Goal: Task Accomplishment & Management: Manage account settings

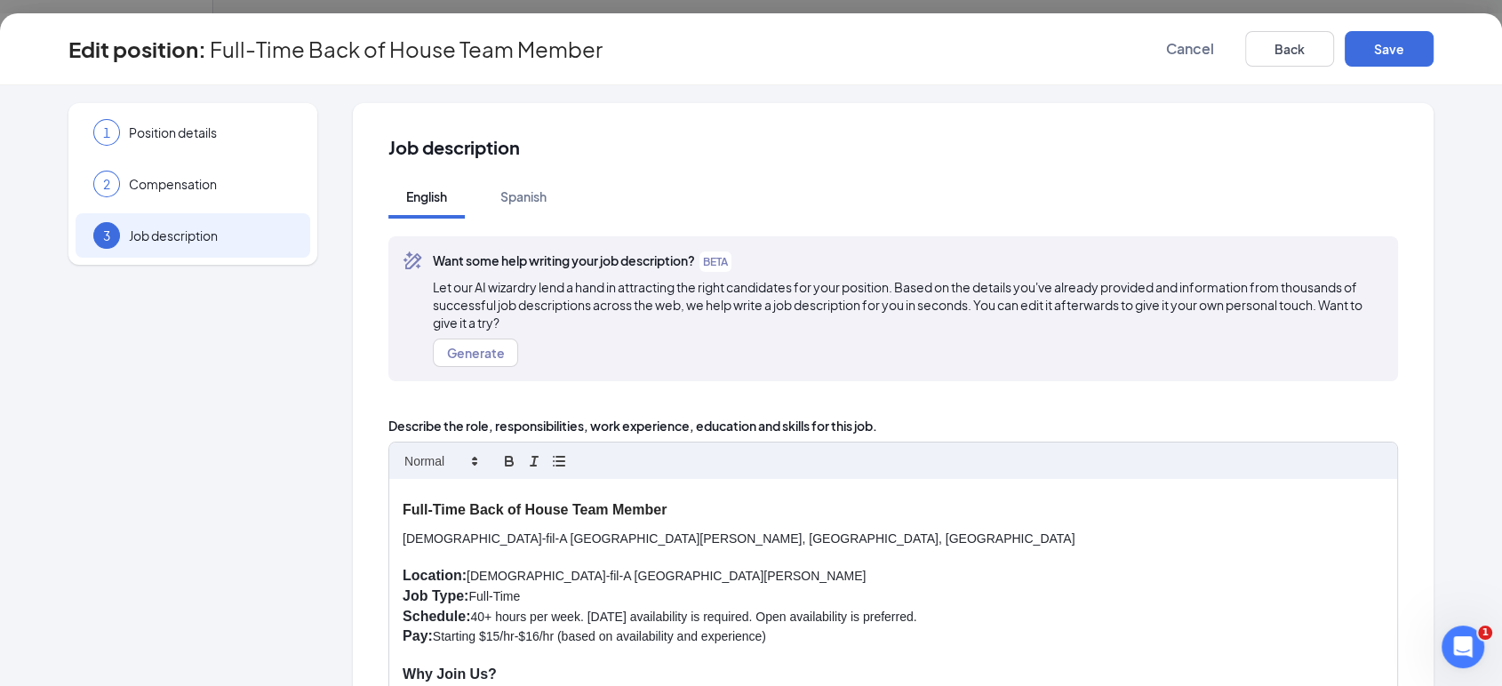
scroll to position [379, 0]
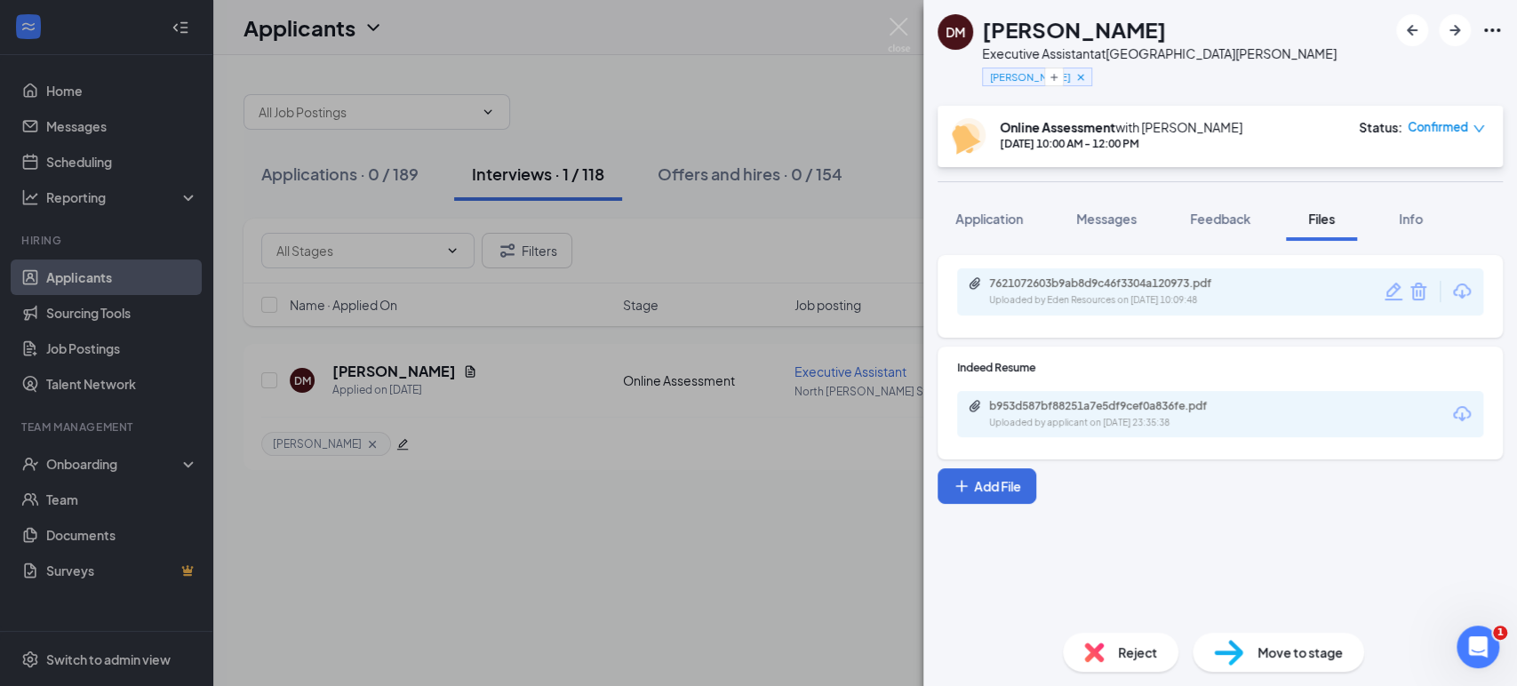
click at [903, 13] on div "[PERSON_NAME] Executive Assistant at [GEOGRAPHIC_DATA][PERSON_NAME] [PERSON_NAM…" at bounding box center [758, 343] width 1517 height 686
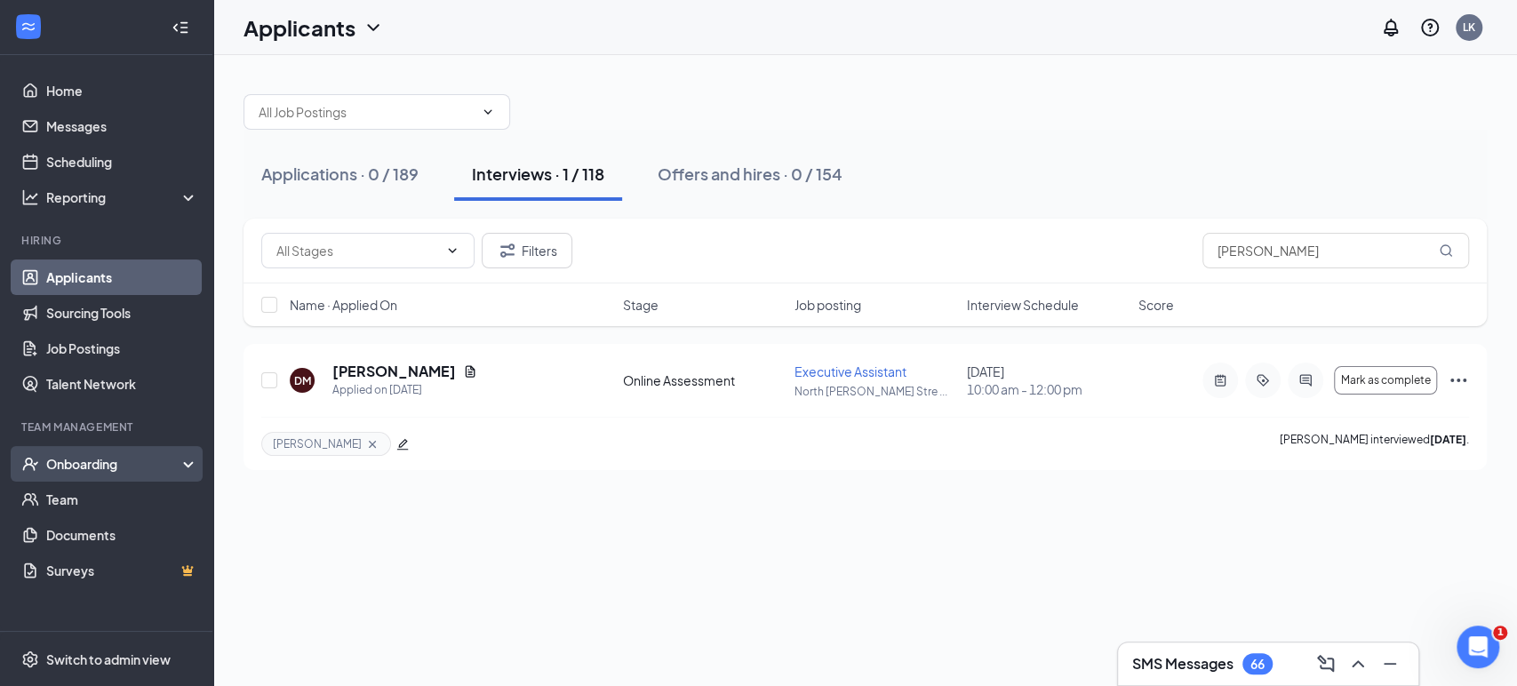
click at [103, 462] on div "Onboarding" at bounding box center [114, 464] width 137 height 18
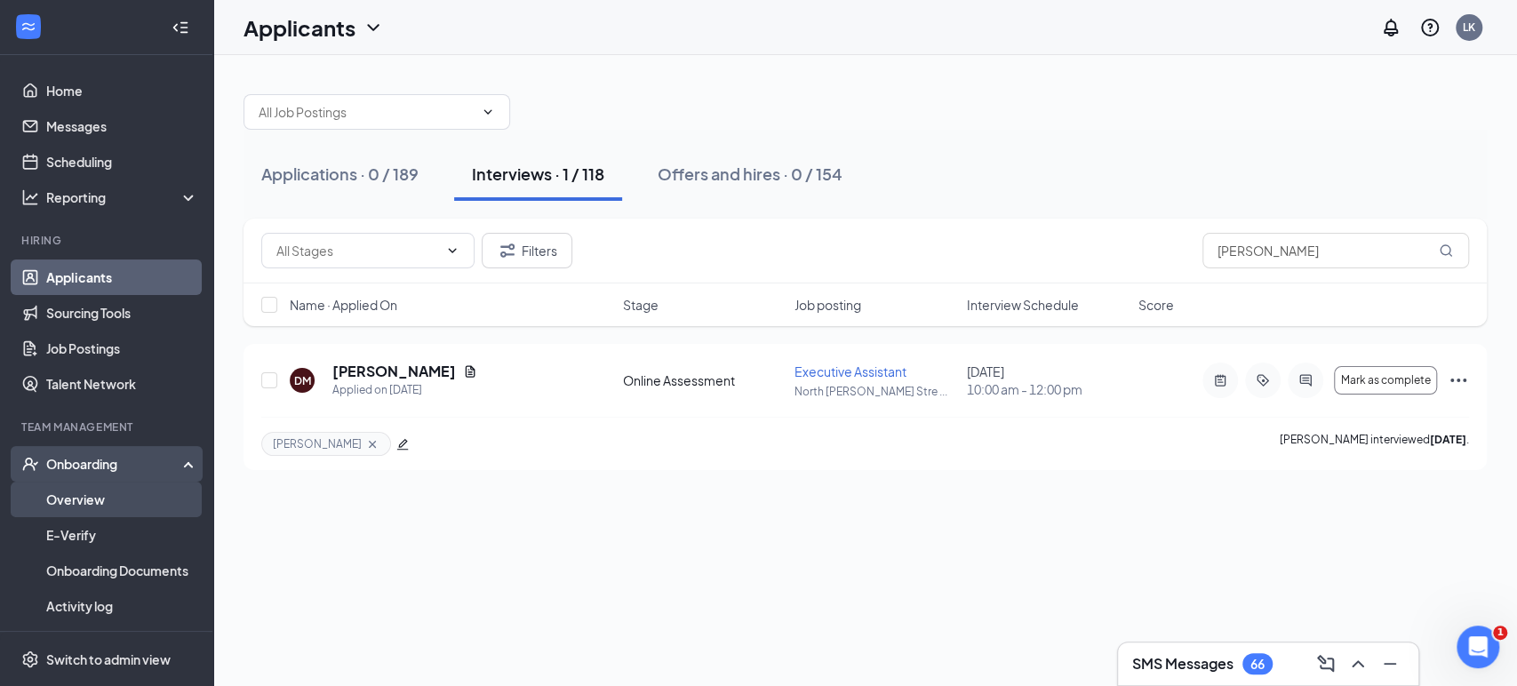
click at [107, 497] on link "Overview" at bounding box center [122, 500] width 152 height 36
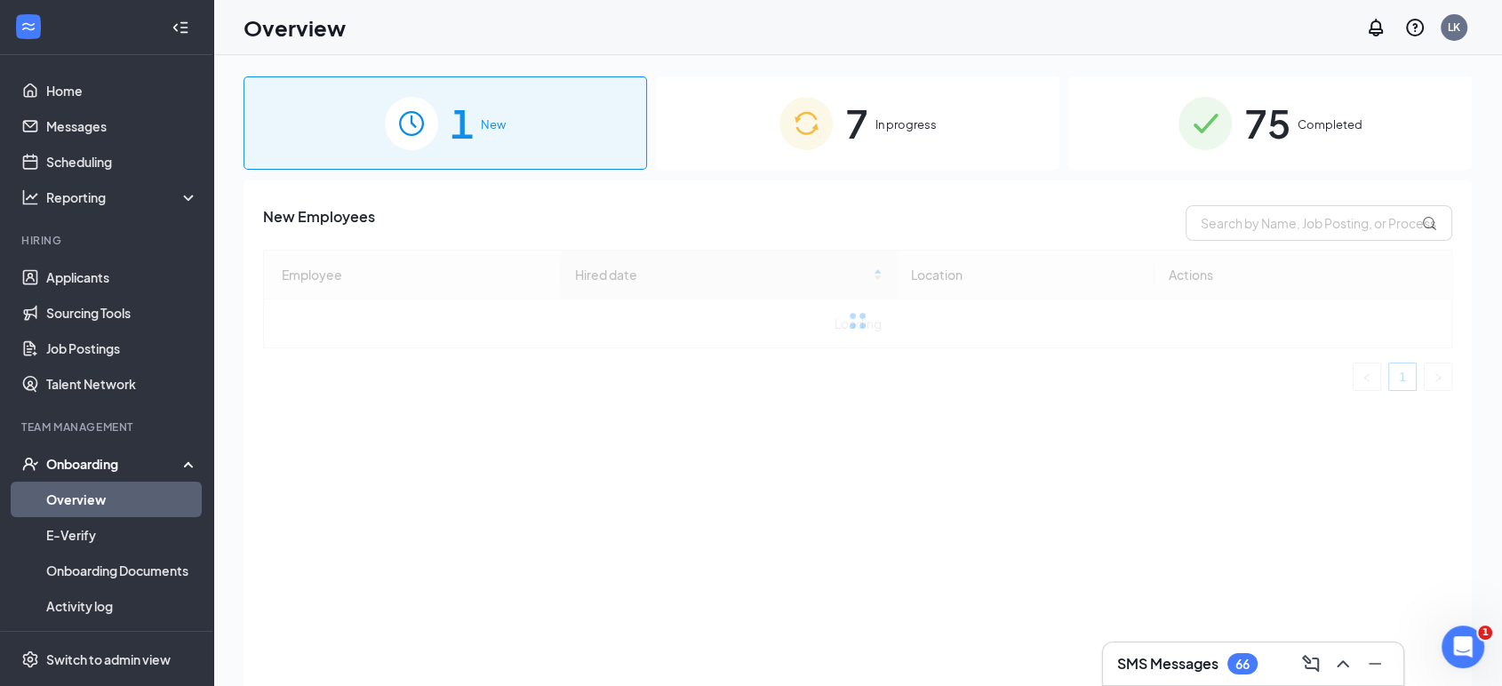
click at [889, 150] on div "7 In progress" at bounding box center [858, 122] width 404 height 93
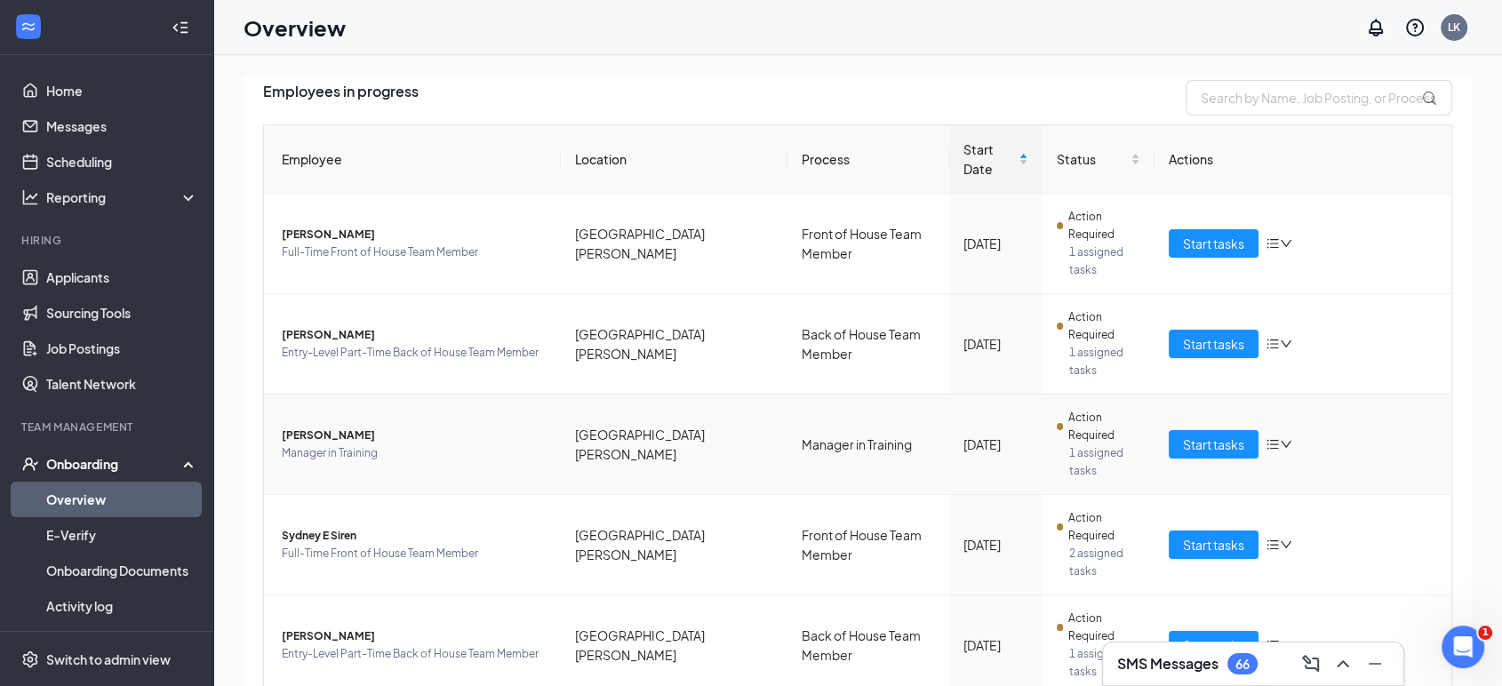
scroll to position [127, 0]
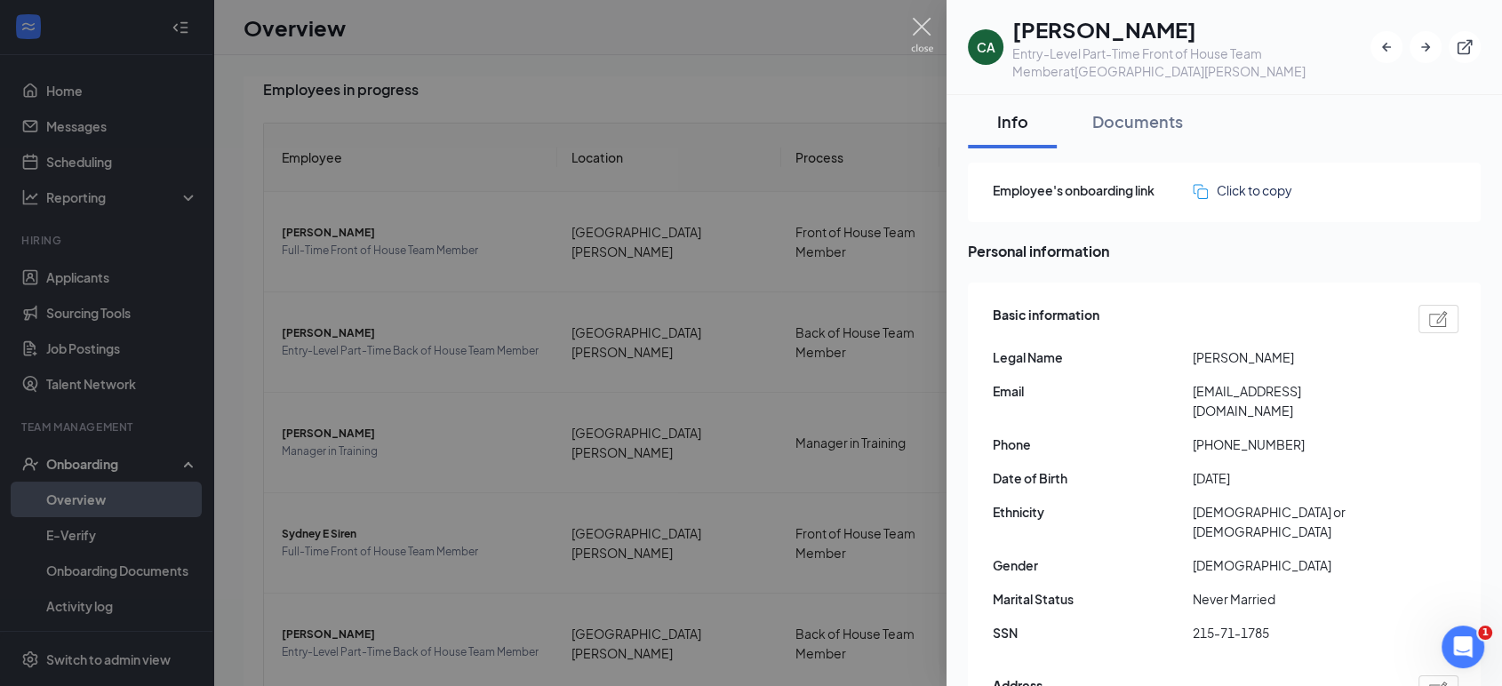
click at [924, 24] on img at bounding box center [922, 35] width 22 height 35
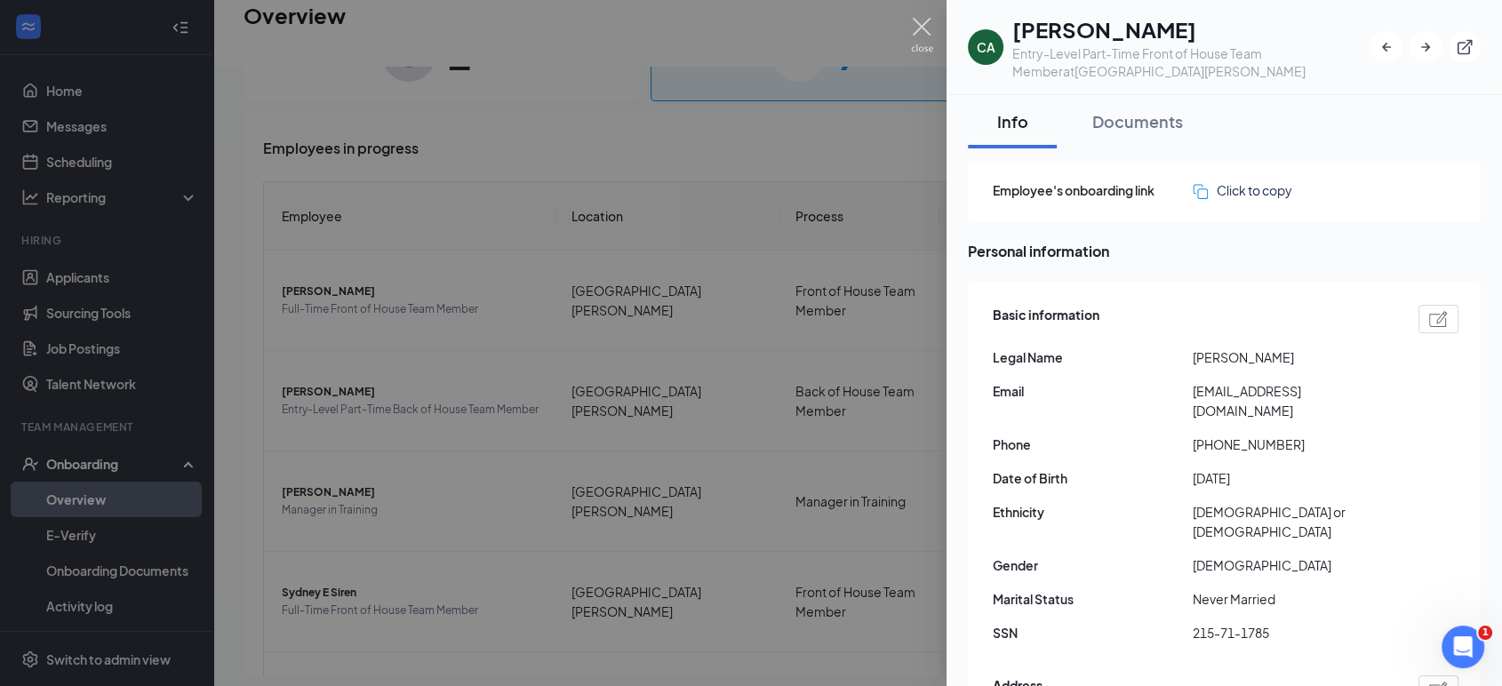
click at [924, 25] on img at bounding box center [922, 35] width 22 height 35
